Goal: Find specific page/section: Find specific page/section

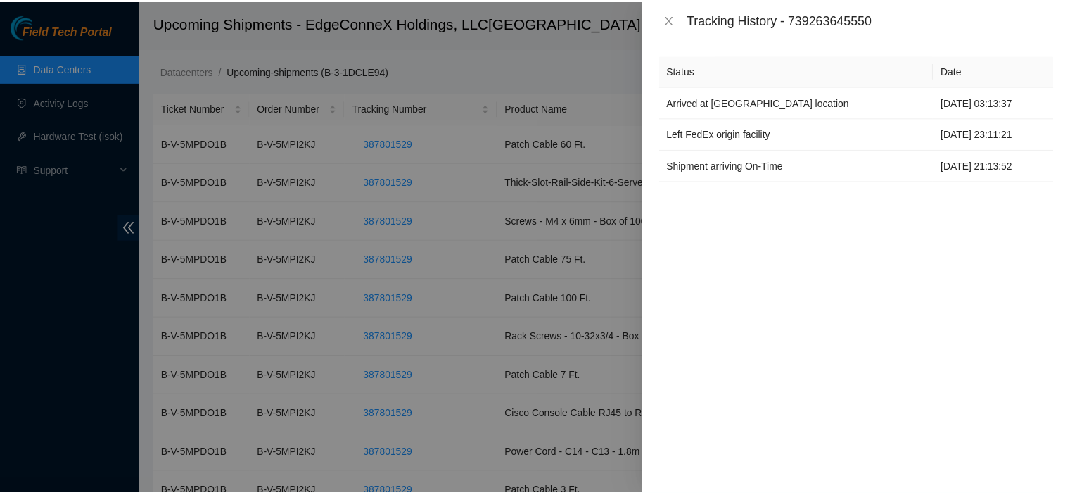
scroll to position [1171, 0]
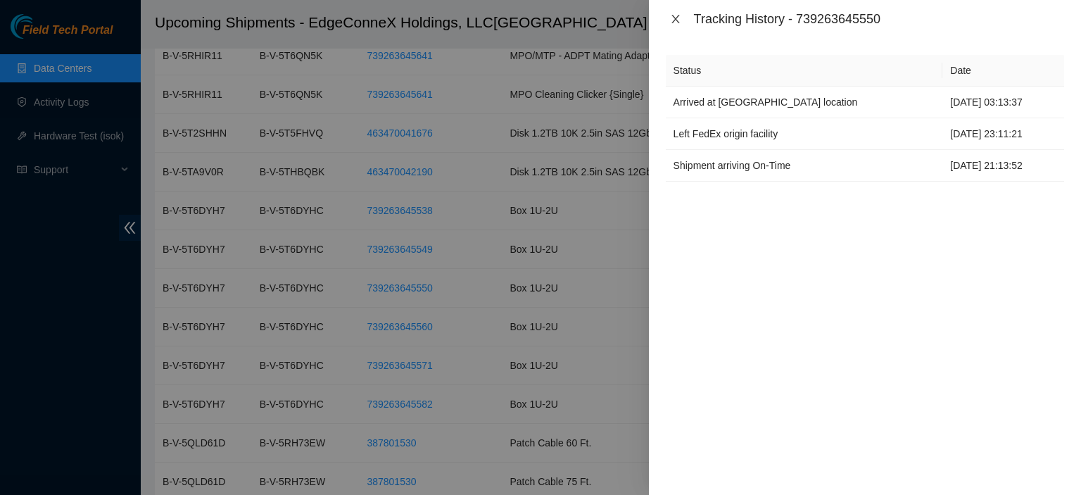
click at [675, 15] on icon "close" at bounding box center [675, 18] width 11 height 11
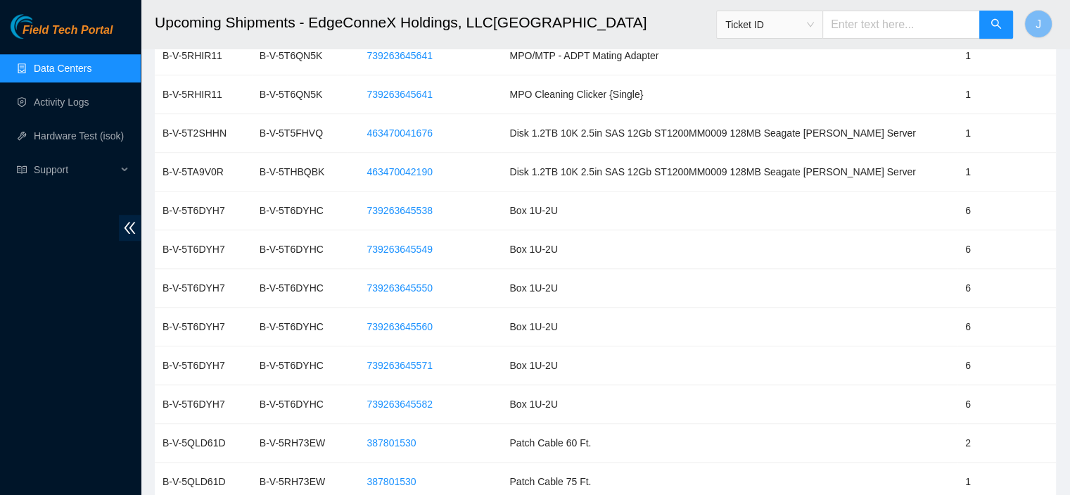
click at [45, 65] on link "Data Centers" at bounding box center [63, 68] width 58 height 11
